Goal: Information Seeking & Learning: Learn about a topic

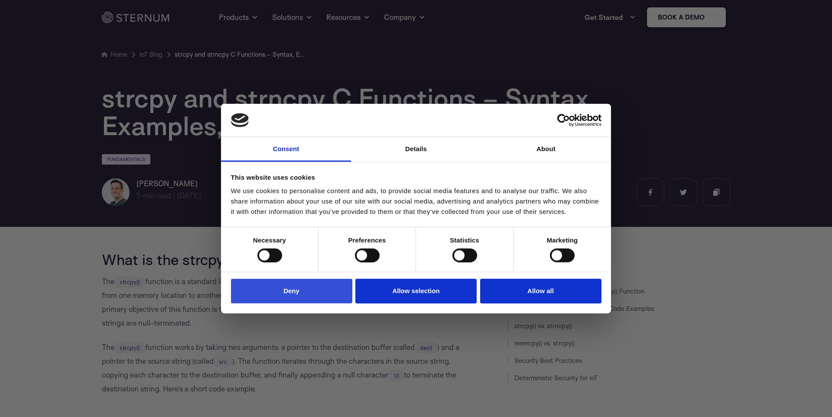
click at [275, 300] on button "Deny" at bounding box center [291, 291] width 121 height 25
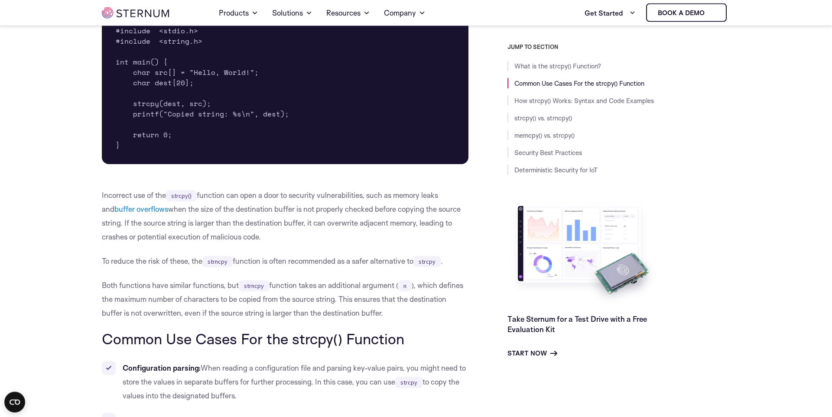
scroll to position [390, 0]
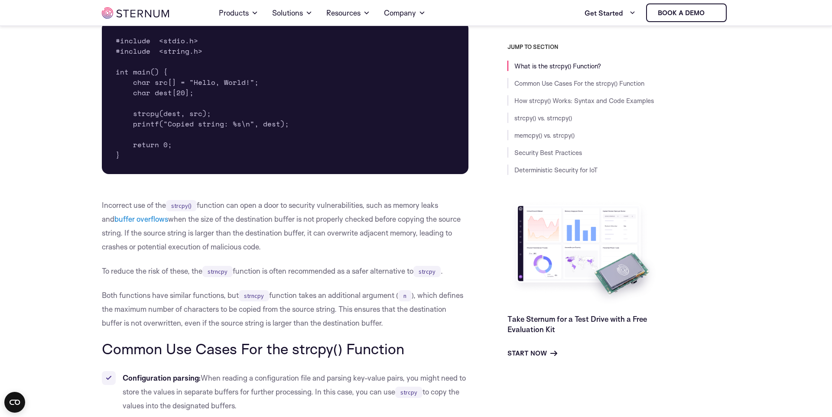
click at [121, 73] on pre "#include <stdio.h> #include <string.h> int main() { char src[] = "Hello, World!…" at bounding box center [285, 98] width 367 height 153
drag, startPoint x: 121, startPoint y: 73, endPoint x: 232, endPoint y: 165, distance: 144.1
click at [232, 165] on pre "#include <stdio.h> #include <string.h> int main() { char src[] = "Hello, World!…" at bounding box center [285, 98] width 367 height 153
click at [234, 158] on pre "#include <stdio.h> #include <string.h> int main() { char src[] = "Hello, World!…" at bounding box center [285, 98] width 367 height 153
click at [115, 208] on p "Incorrect use of the strcpy() function can open a door to security vulnerabilit…" at bounding box center [285, 225] width 367 height 55
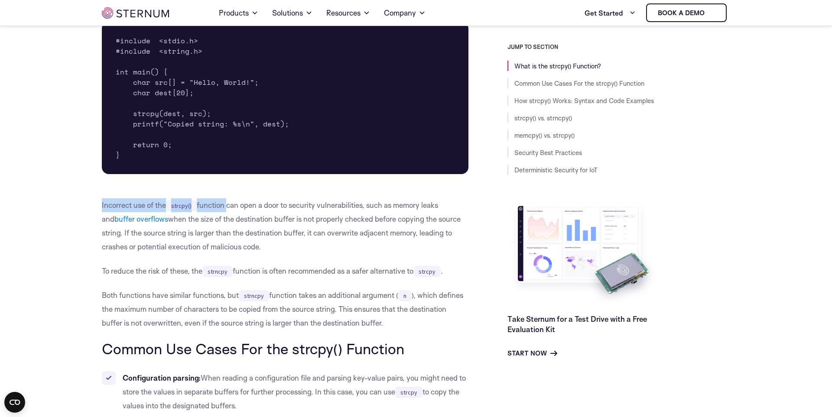
drag, startPoint x: 115, startPoint y: 208, endPoint x: 192, endPoint y: 208, distance: 77.1
click at [192, 208] on p "Incorrect use of the strcpy() function can open a door to security vulnerabilit…" at bounding box center [285, 225] width 367 height 55
click at [192, 208] on code "strcpy()" at bounding box center [181, 205] width 31 height 11
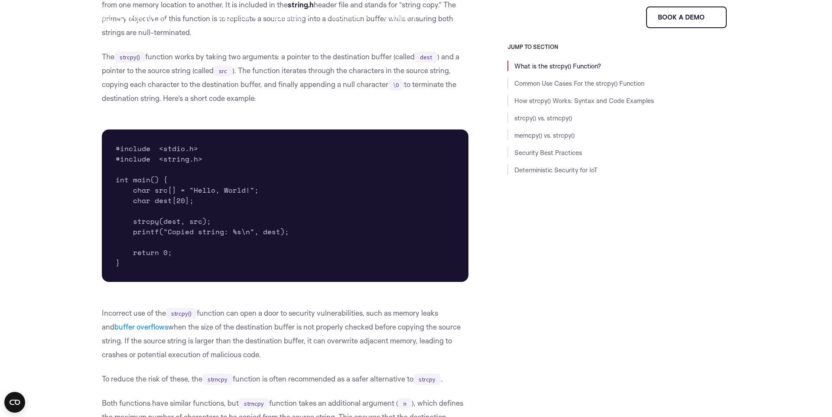
scroll to position [0, 0]
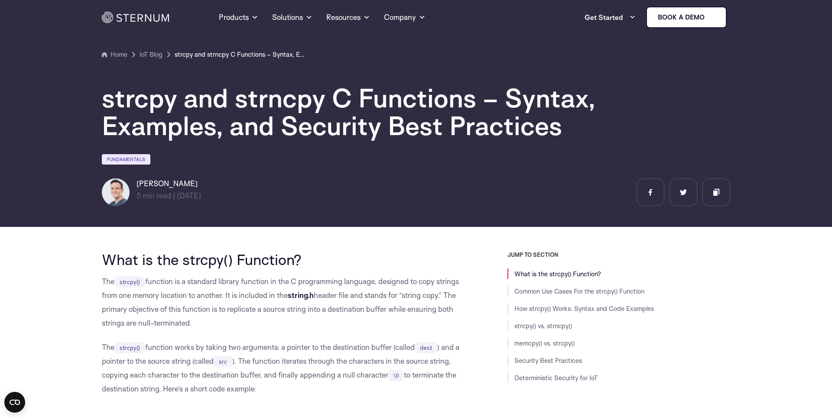
click at [140, 105] on h1 "strcpy and strncpy C Functions – Syntax, Examples, and Security Best Practices" at bounding box center [362, 111] width 520 height 55
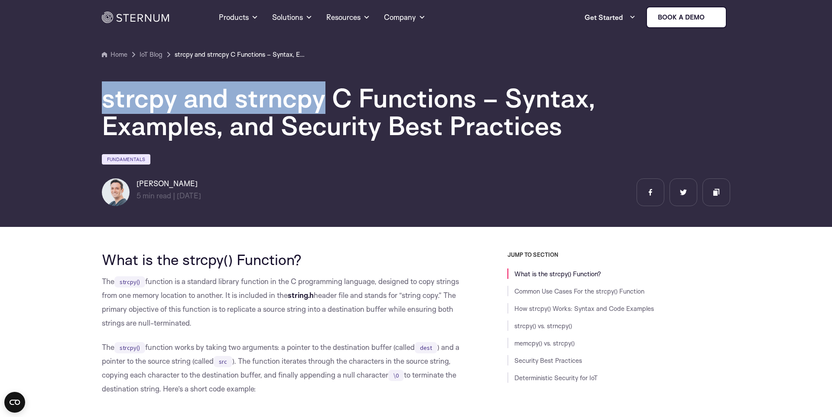
drag, startPoint x: 140, startPoint y: 105, endPoint x: 274, endPoint y: 105, distance: 134.8
click at [274, 105] on h1 "strcpy and strncpy C Functions – Syntax, Examples, and Security Best Practices" at bounding box center [362, 111] width 520 height 55
